Goal: Information Seeking & Learning: Learn about a topic

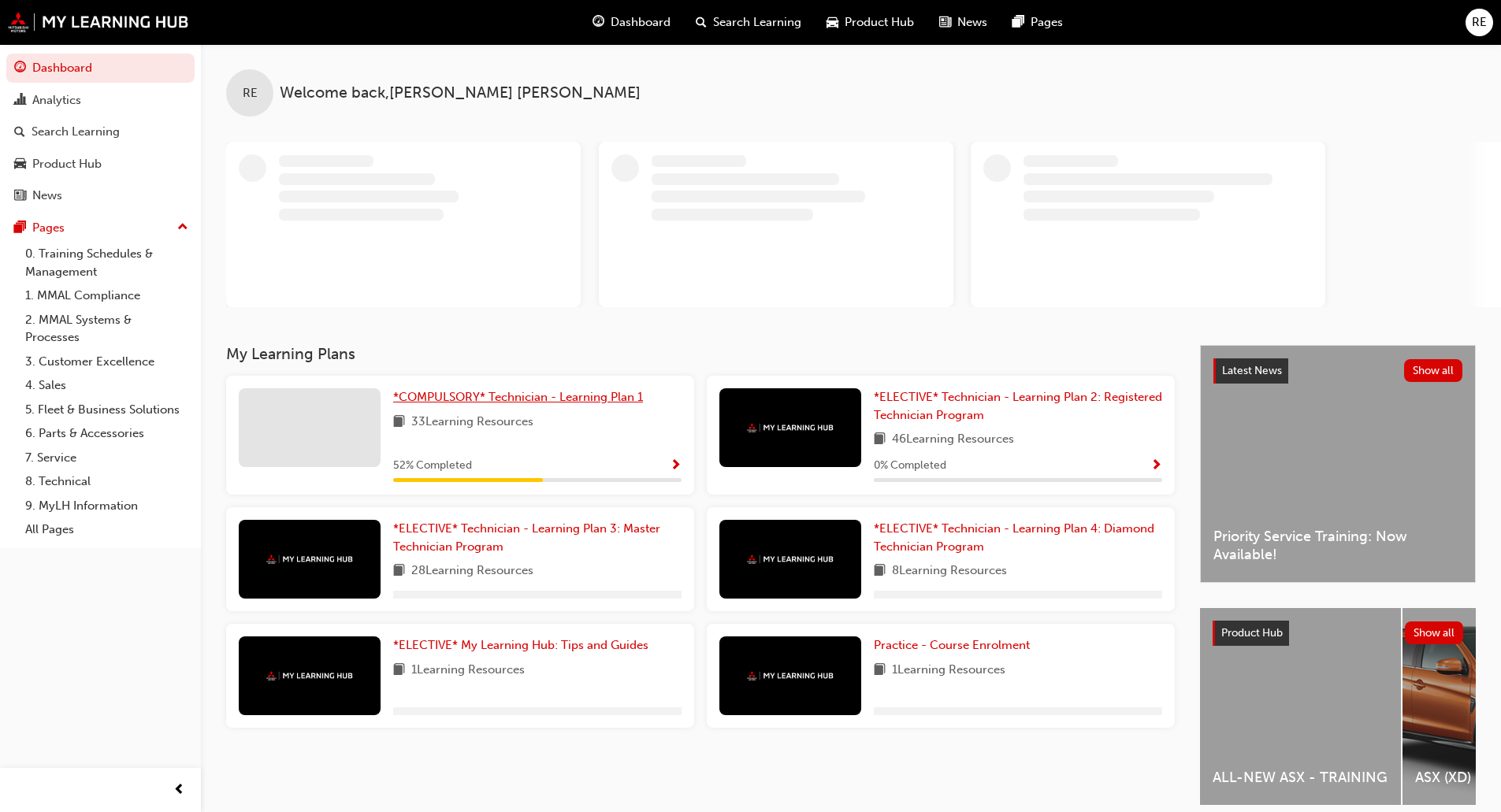
click at [555, 401] on span "*COMPULSORY* Technician - Learning Plan 1" at bounding box center [518, 396] width 250 height 14
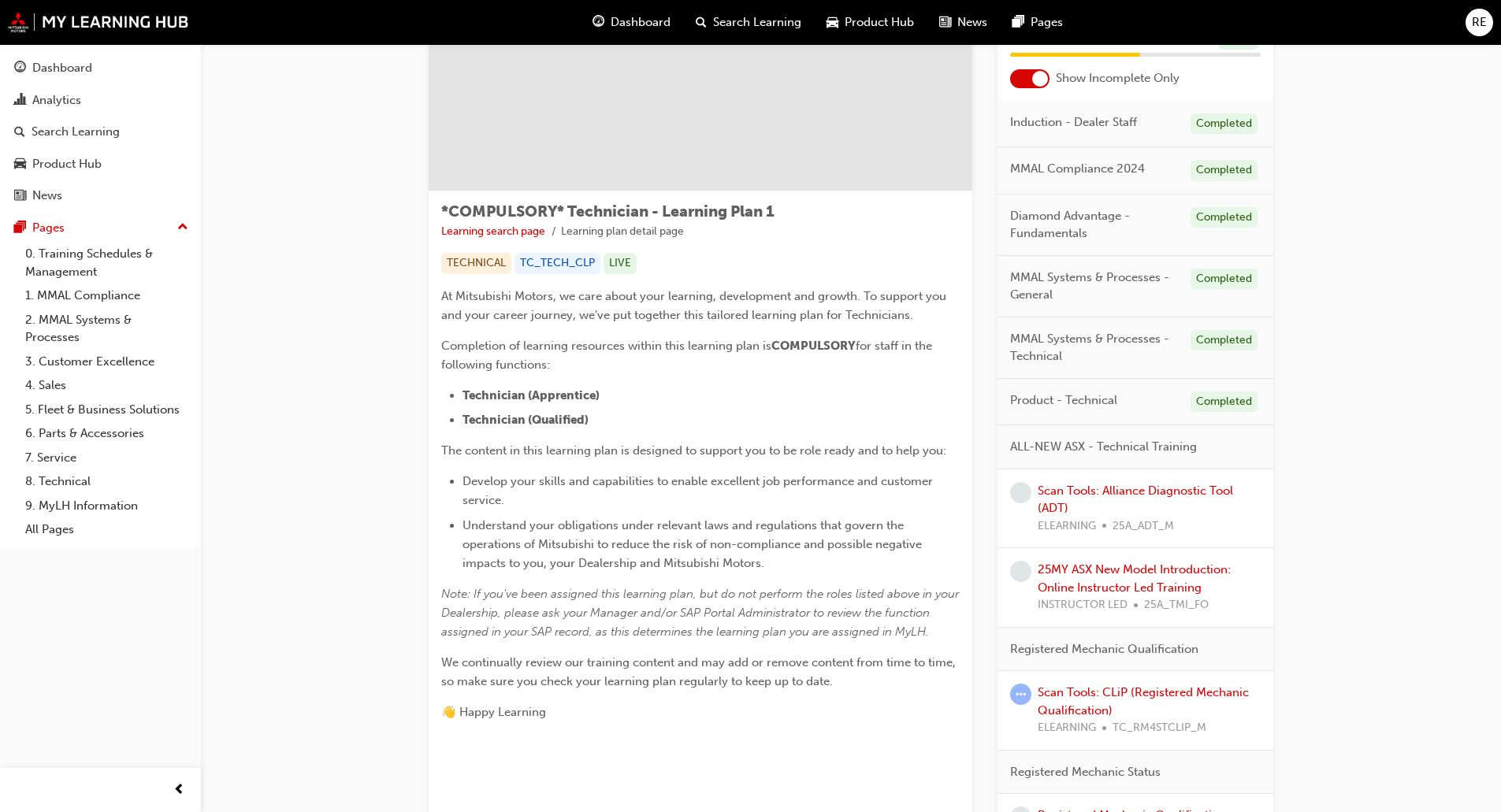
scroll to position [237, 0]
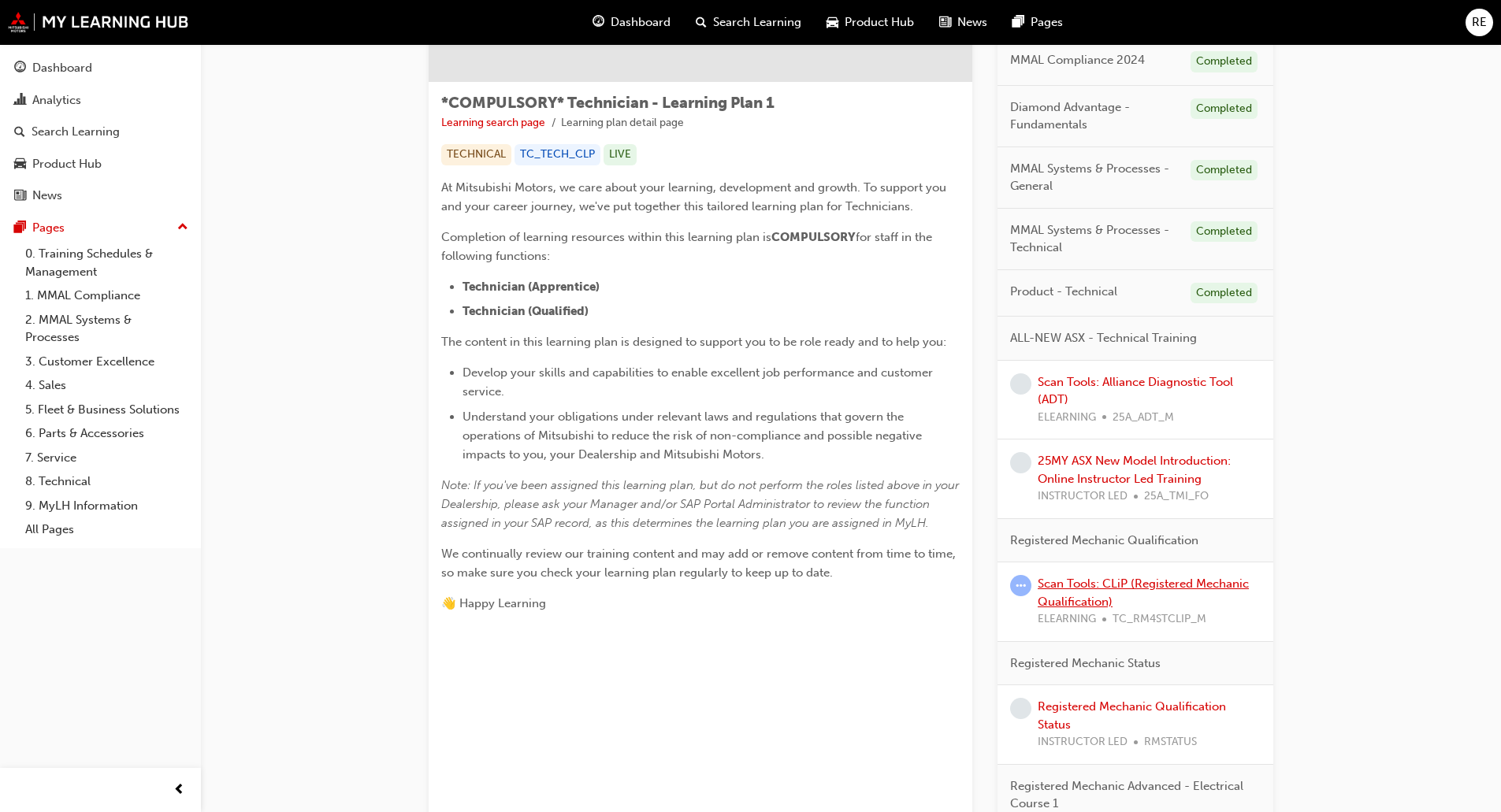
click at [1120, 589] on link "Scan Tools: CLiP (Registered Mechanic Qualification)" at bounding box center [1143, 593] width 211 height 33
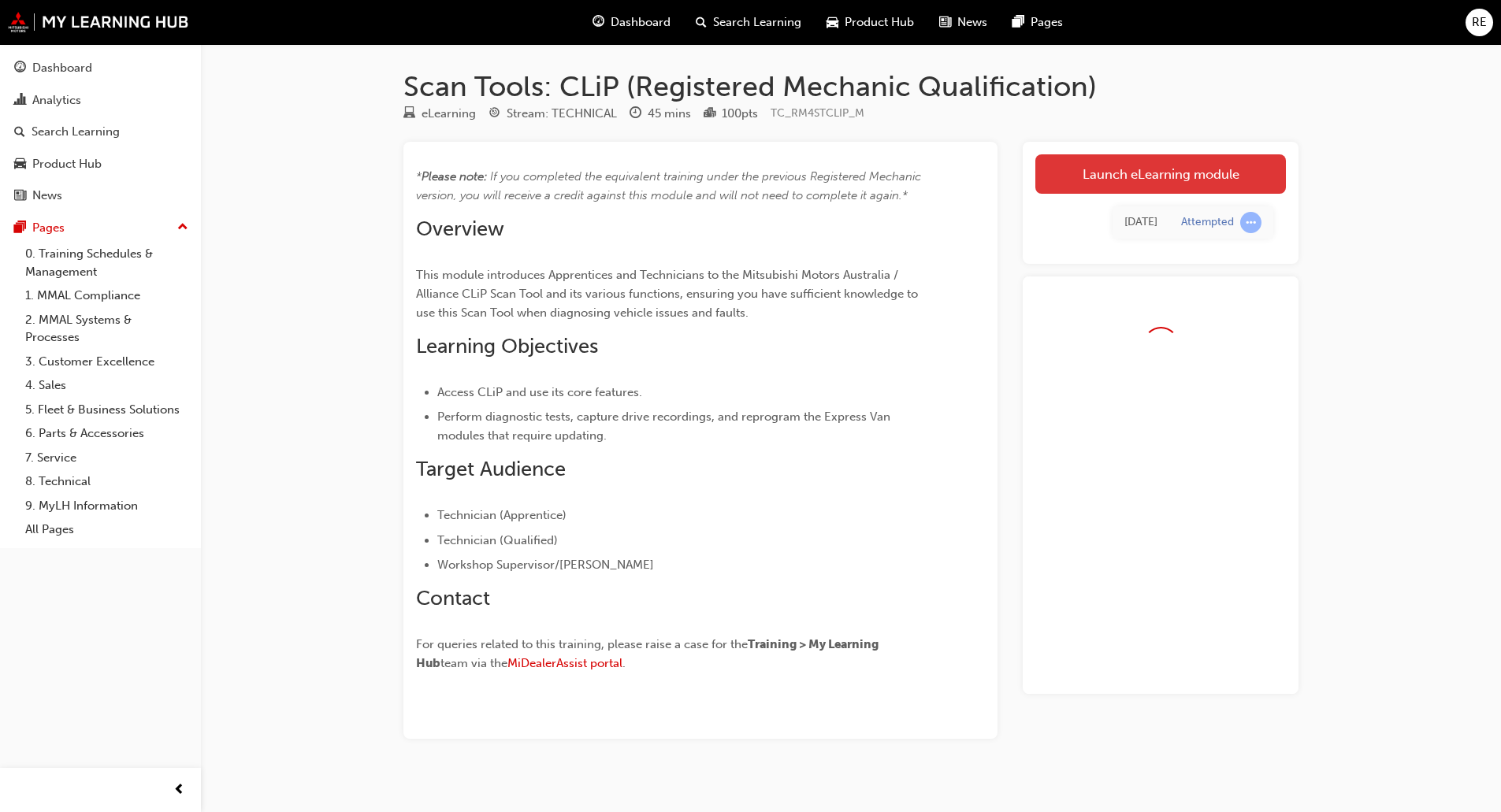
click at [1144, 159] on link "Launch eLearning module" at bounding box center [1161, 173] width 251 height 39
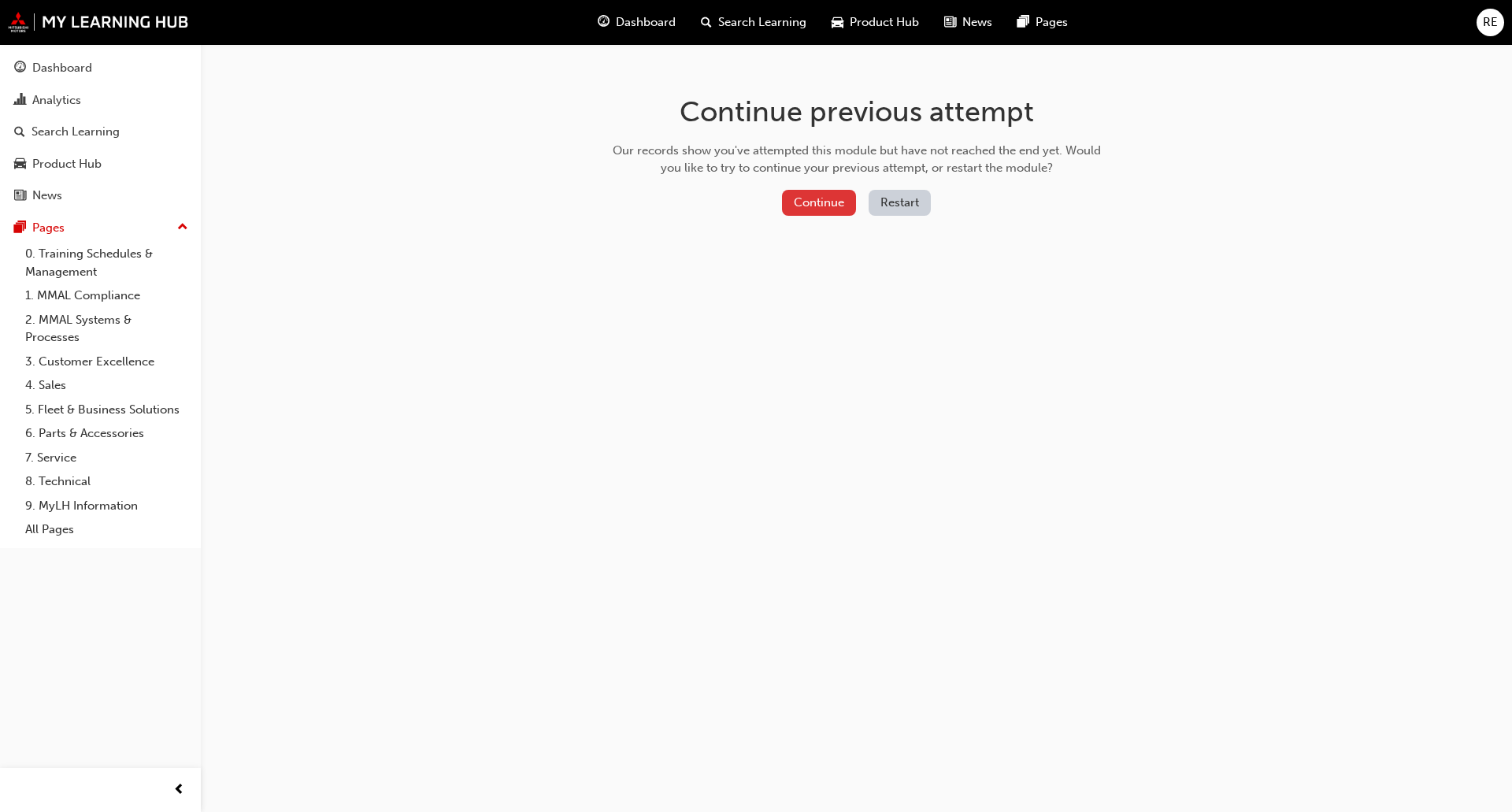
click at [815, 204] on button "Continue" at bounding box center [819, 202] width 74 height 26
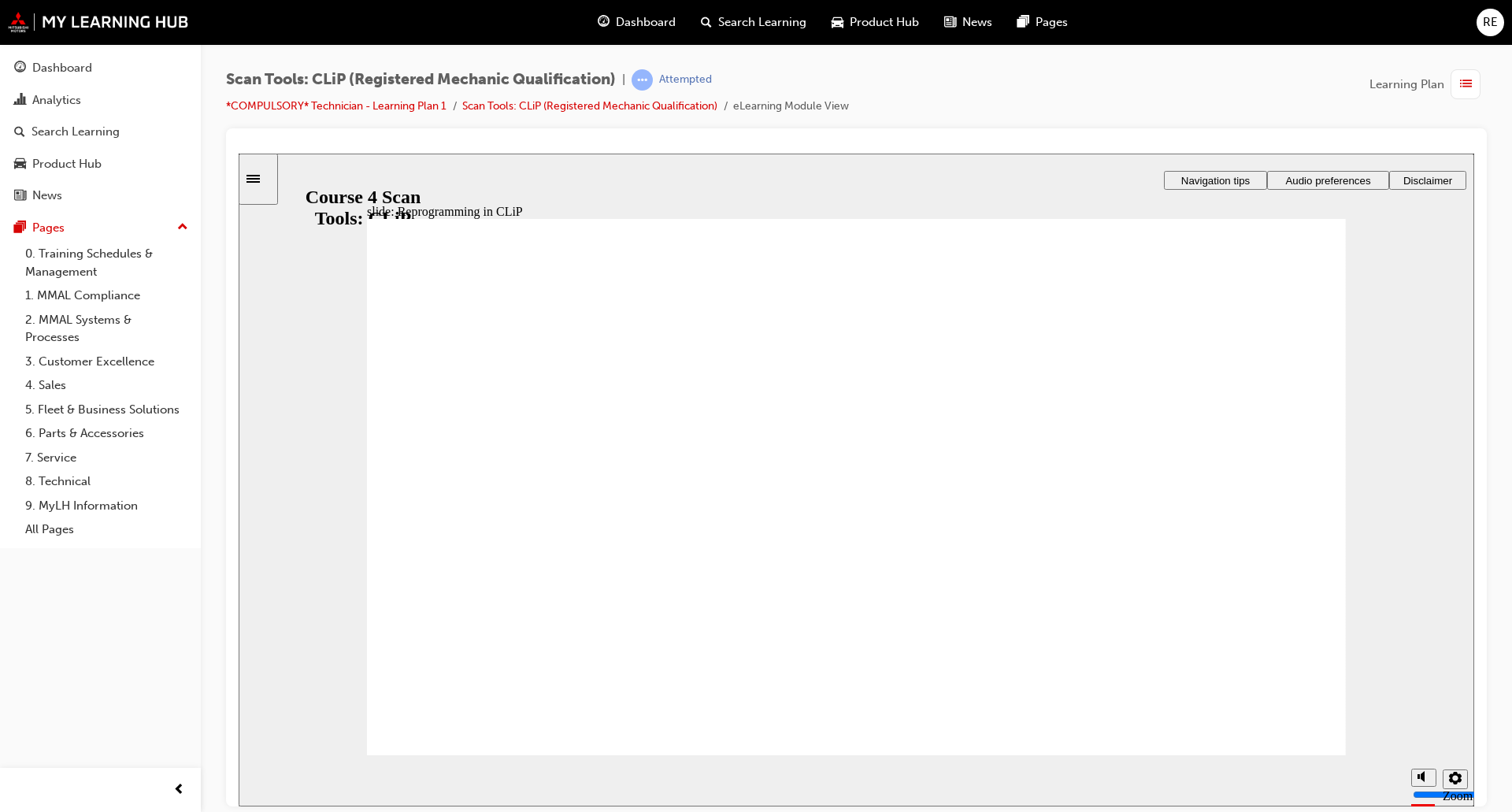
click at [1343, 177] on span "Audio preferences" at bounding box center [1328, 180] width 85 height 11
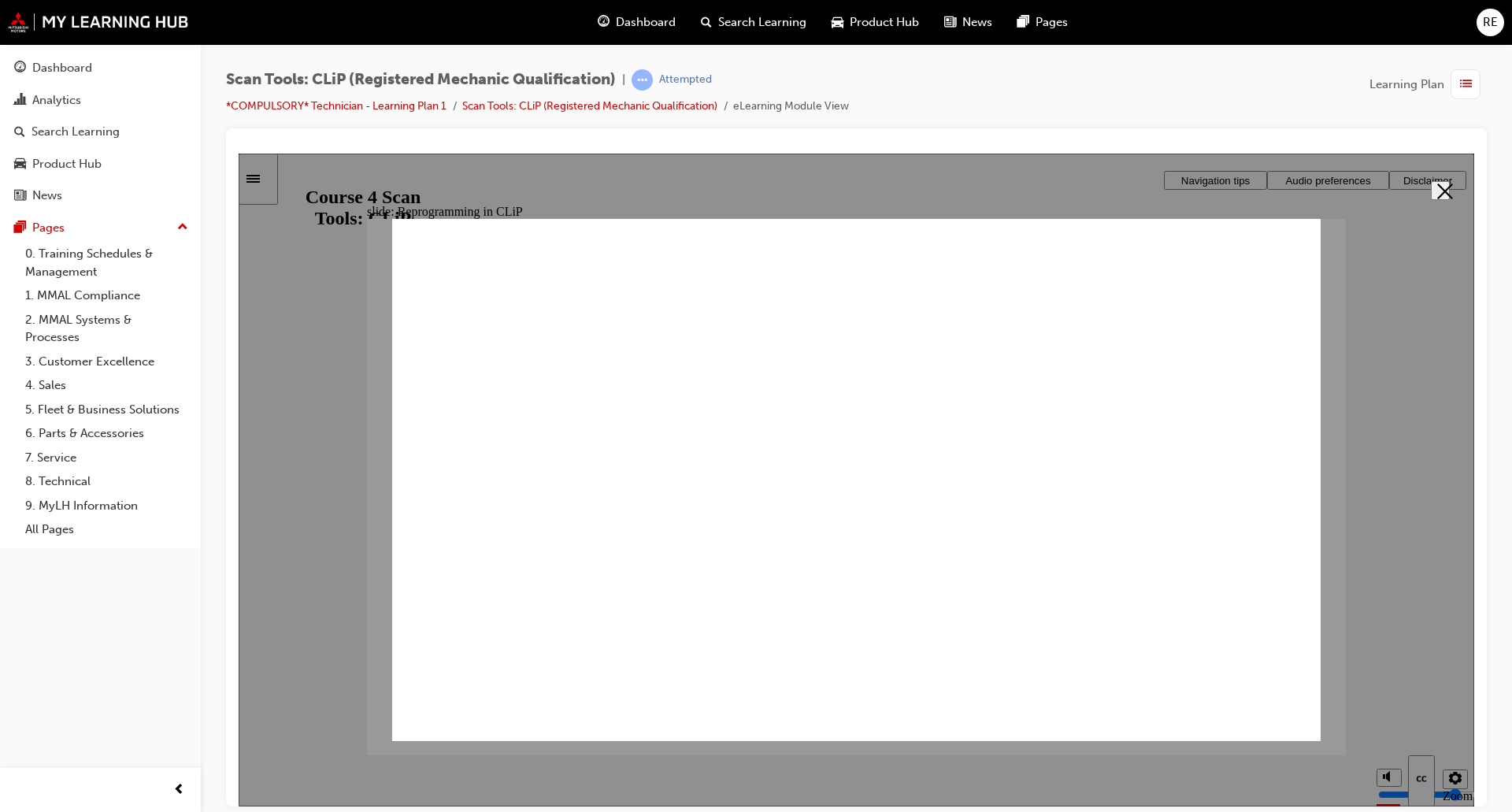
click at [1441, 191] on icon "Close" at bounding box center [1445, 191] width 15 height 15
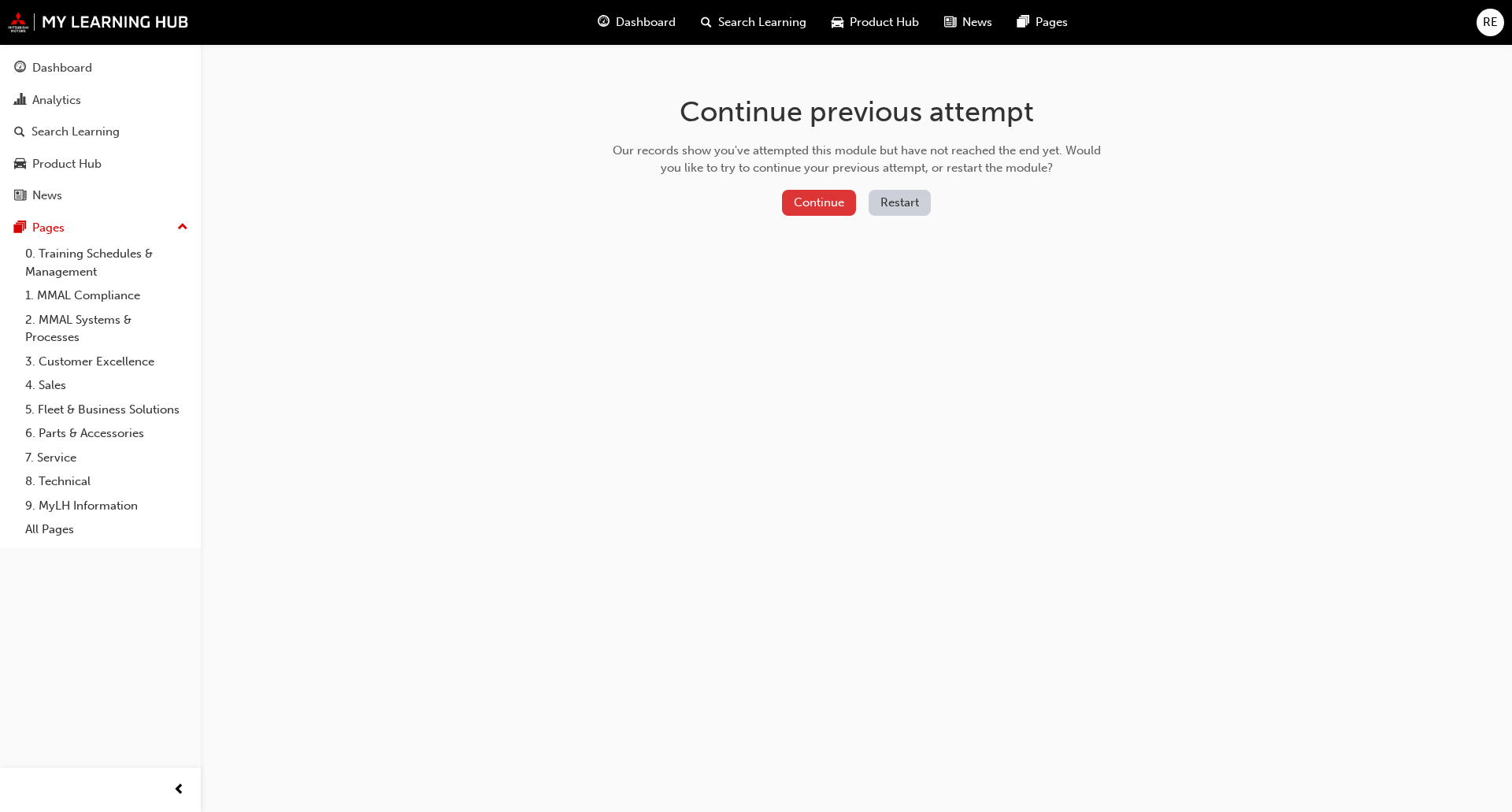
click at [824, 213] on button "Continue" at bounding box center [819, 202] width 74 height 26
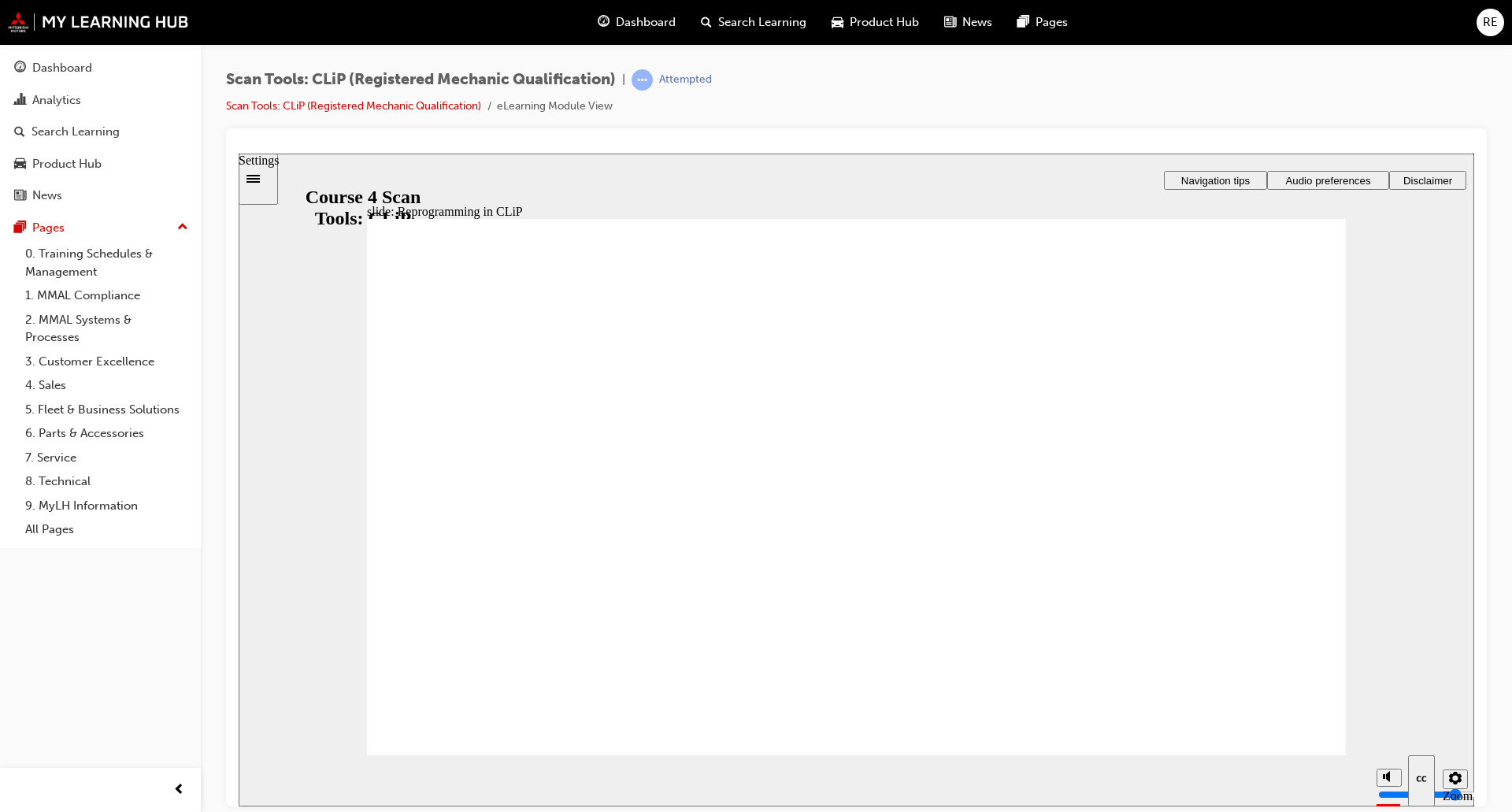
click at [1456, 778] on icon "Settings" at bounding box center [1456, 777] width 12 height 12
click at [1456, 781] on icon "Settings" at bounding box center [1456, 777] width 12 height 12
drag, startPoint x: 1385, startPoint y: 717, endPoint x: 1383, endPoint y: 677, distance: 40.0
type input "10"
click at [1383, 729] on input "volume" at bounding box center [1430, 734] width 102 height 12
